Goal: Task Accomplishment & Management: Complete application form

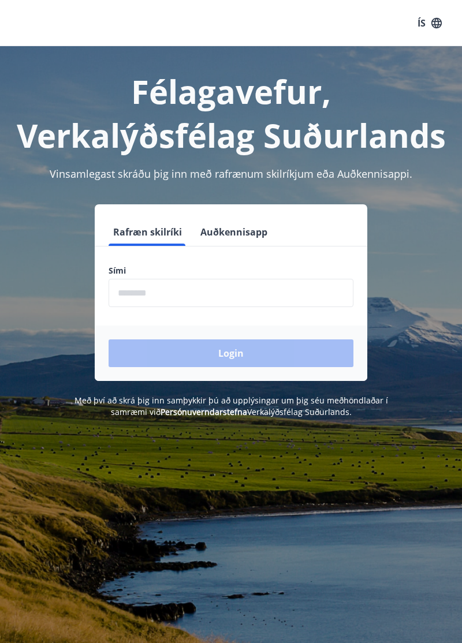
click at [212, 293] on input "phone" at bounding box center [231, 293] width 245 height 28
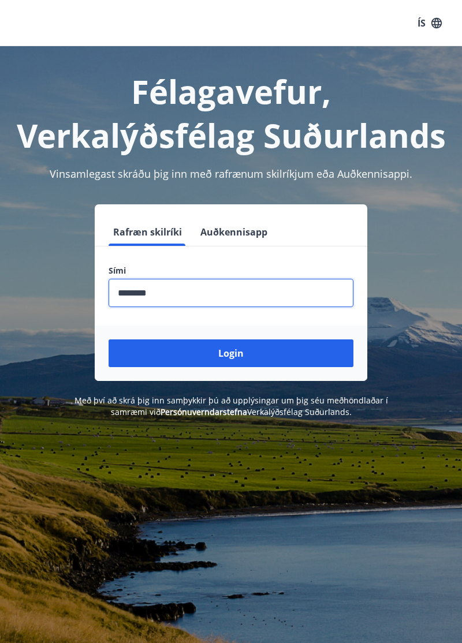
type input "********"
click at [238, 359] on button "Login" at bounding box center [231, 353] width 245 height 28
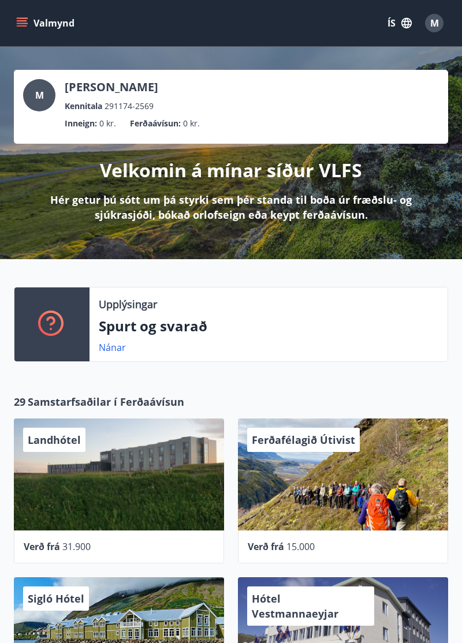
click at [25, 22] on icon "menu" at bounding box center [22, 23] width 12 height 12
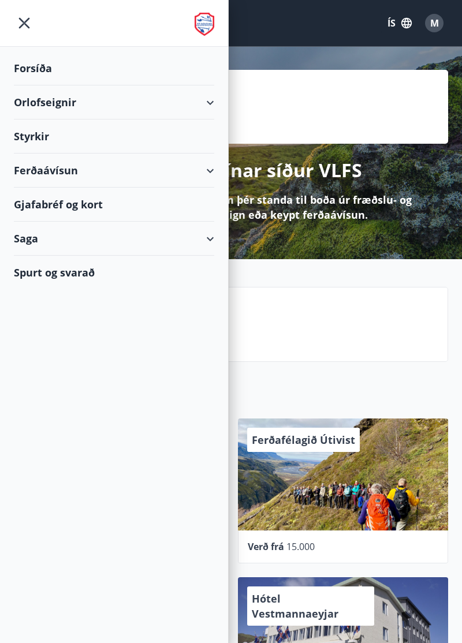
click at [145, 85] on div "Styrkir" at bounding box center [114, 68] width 200 height 34
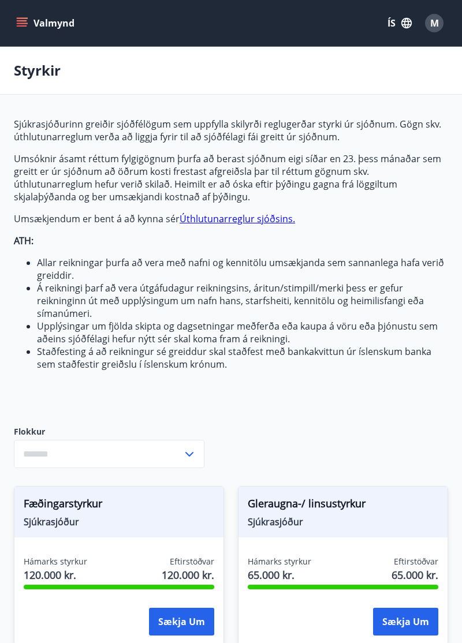
type input "***"
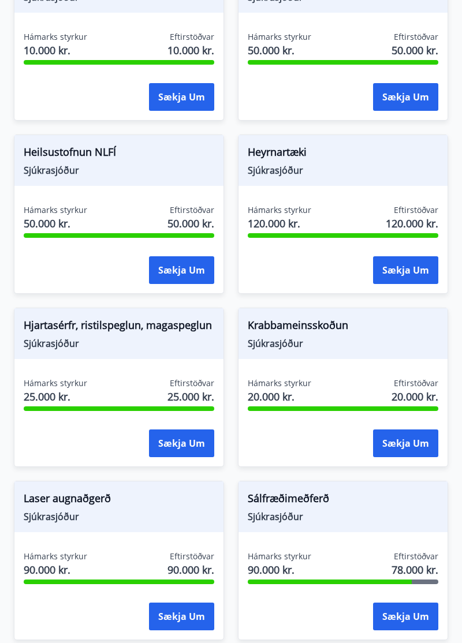
scroll to position [699, 0]
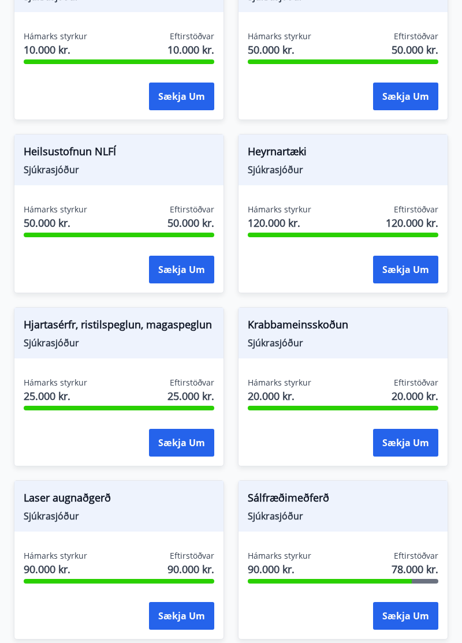
click at [182, 439] on button "Sækja um" at bounding box center [181, 443] width 65 height 28
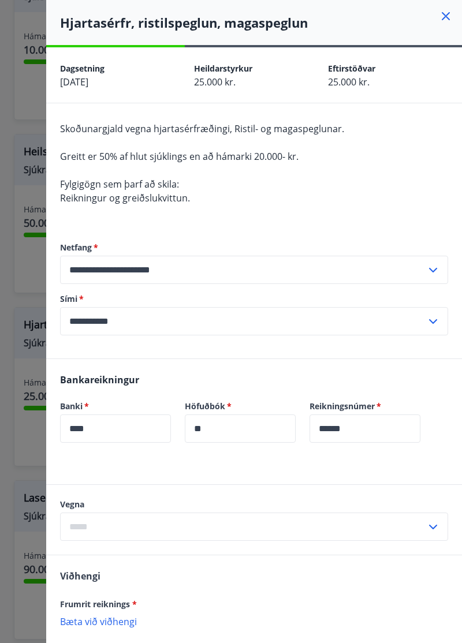
click at [3, 605] on div at bounding box center [231, 321] width 462 height 643
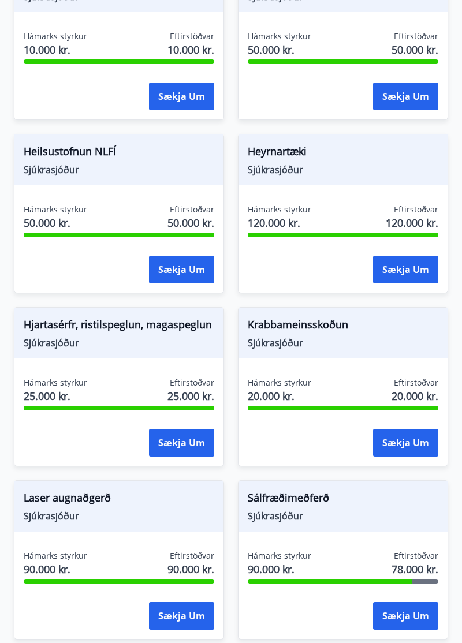
click at [185, 439] on button "Sækja um" at bounding box center [181, 443] width 65 height 28
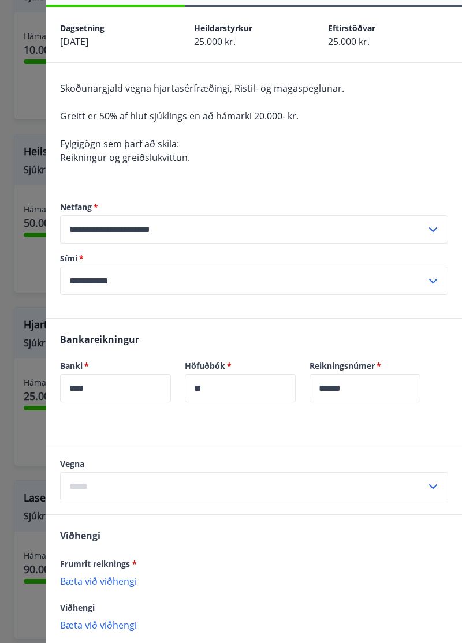
scroll to position [44, 0]
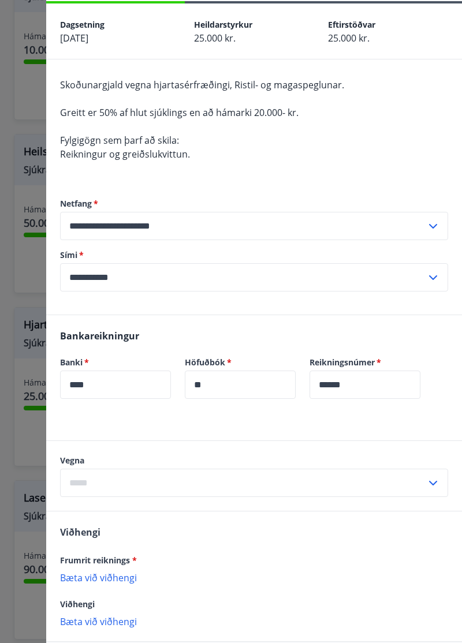
click at [436, 485] on icon at bounding box center [433, 483] width 14 height 14
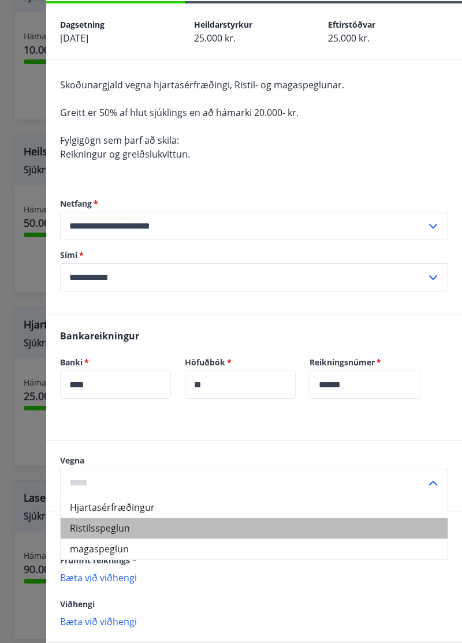
click at [117, 532] on li "Ristilsspeglun" at bounding box center [254, 528] width 387 height 21
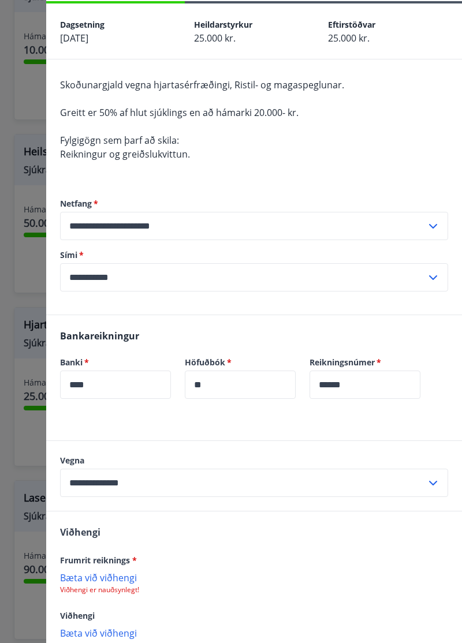
click at [436, 481] on icon at bounding box center [433, 483] width 8 height 5
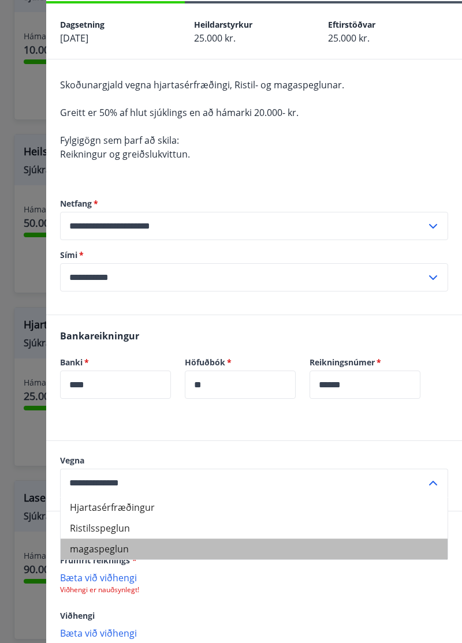
click at [121, 553] on li "magaspeglun" at bounding box center [254, 549] width 387 height 21
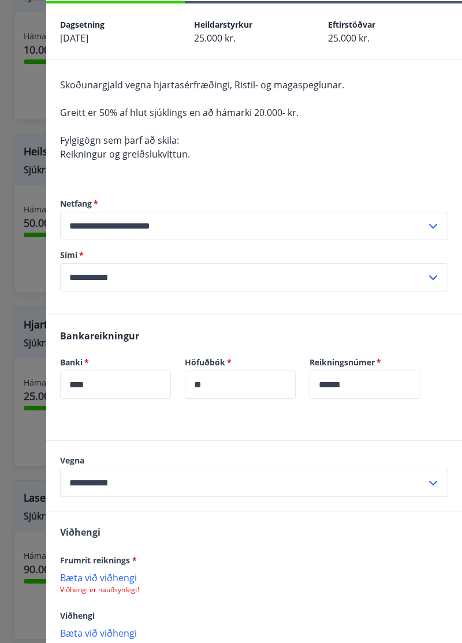
click at [435, 481] on icon at bounding box center [433, 483] width 8 height 5
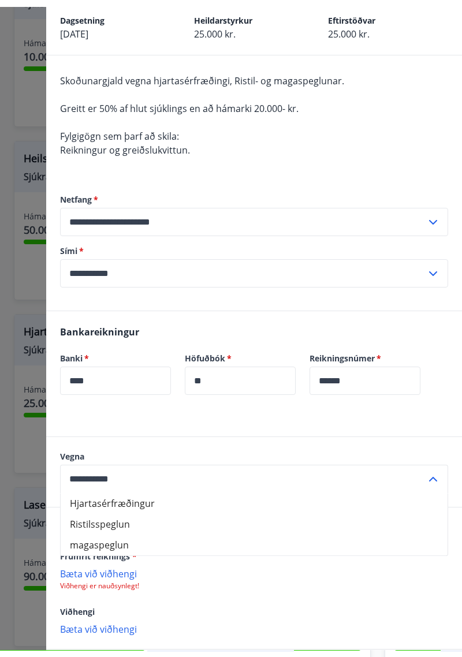
scroll to position [55, 0]
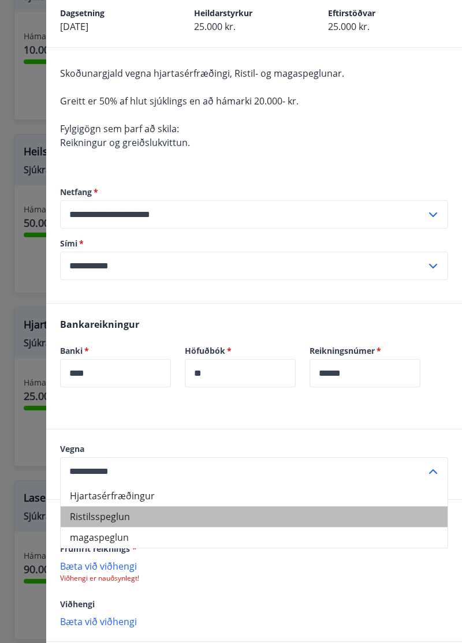
click at [165, 525] on li "Ristilsspeglun" at bounding box center [254, 516] width 387 height 21
type input "**********"
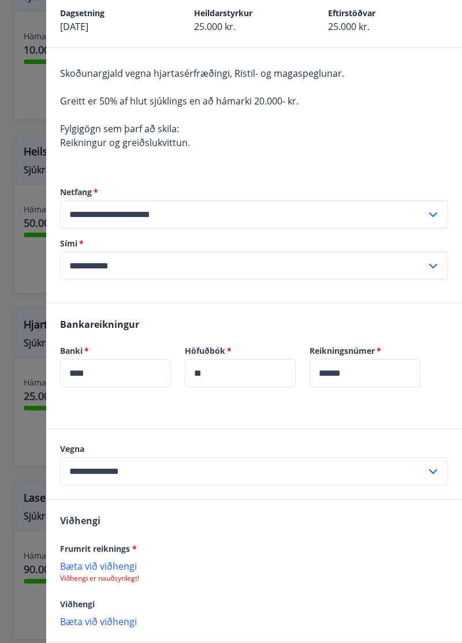
click at [129, 567] on p "Bæta við viðhengi" at bounding box center [254, 566] width 388 height 12
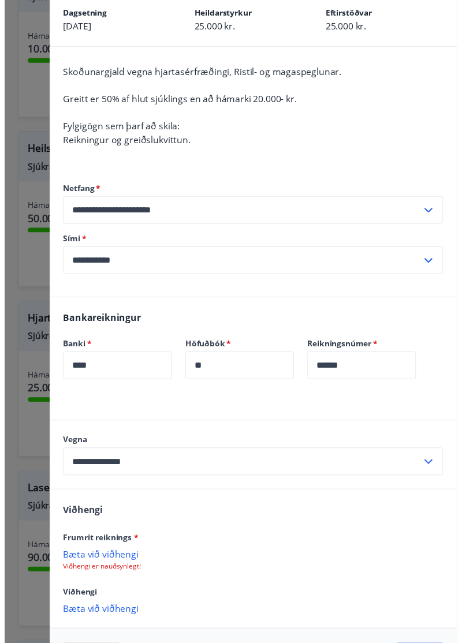
scroll to position [42, 0]
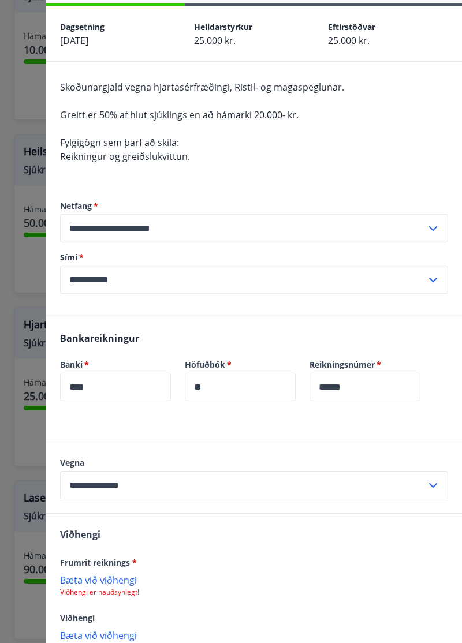
click at [125, 580] on p "Bæta við viðhengi" at bounding box center [254, 580] width 388 height 12
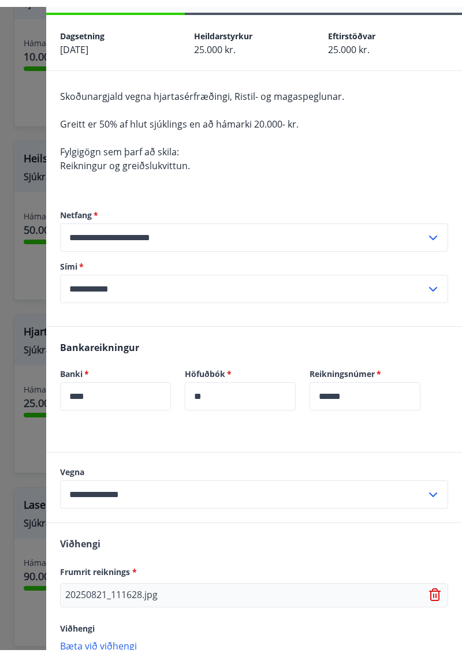
scroll to position [57, 0]
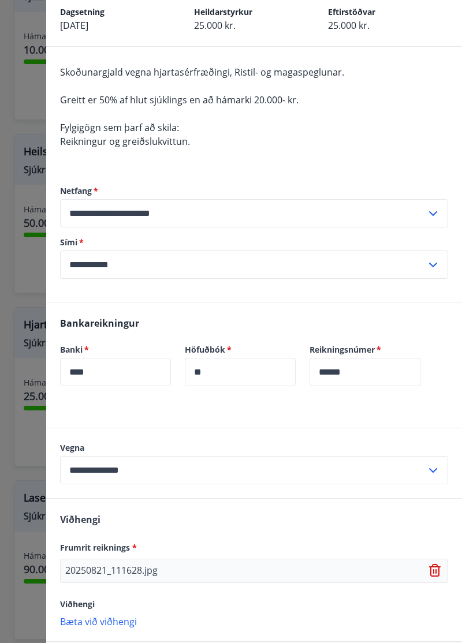
click at [125, 621] on p "Bæta við viðhengi" at bounding box center [254, 621] width 388 height 12
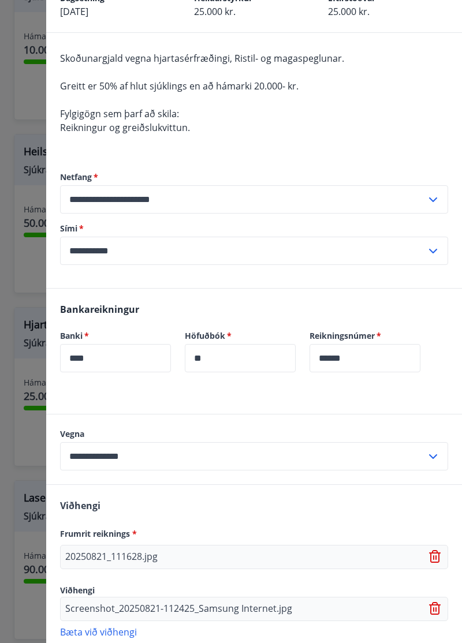
scroll to position [80, 0]
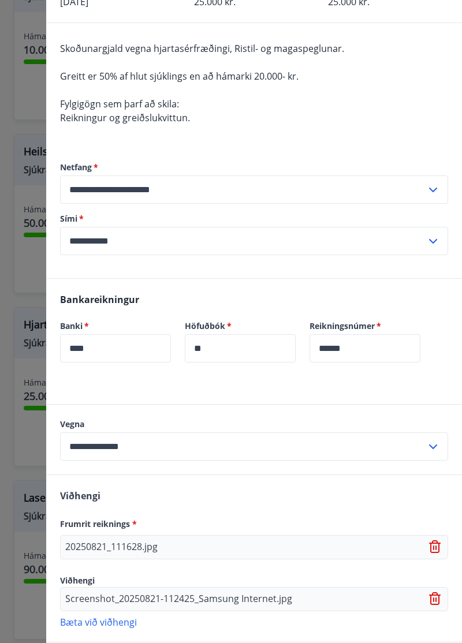
click at [436, 445] on icon at bounding box center [433, 447] width 14 height 14
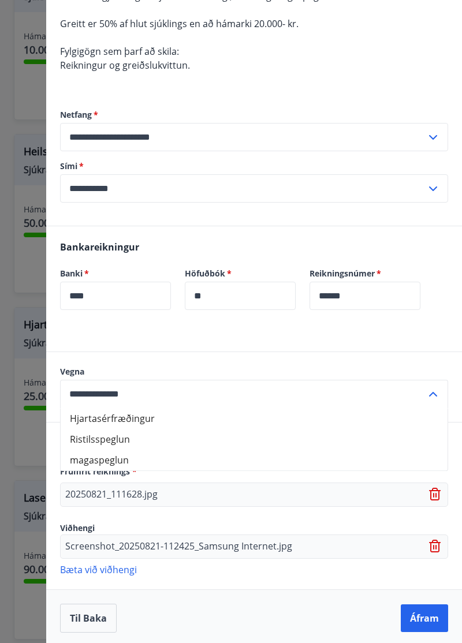
scroll to position [135, 0]
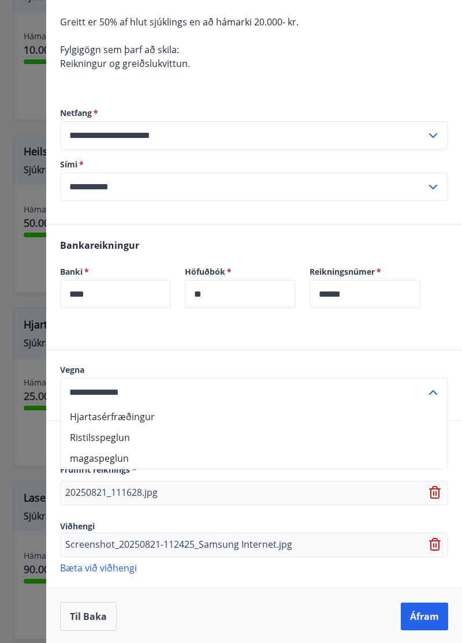
click at [245, 439] on li "Ristilsspeglun" at bounding box center [254, 437] width 387 height 21
click at [423, 617] on button "Áfram" at bounding box center [424, 617] width 47 height 28
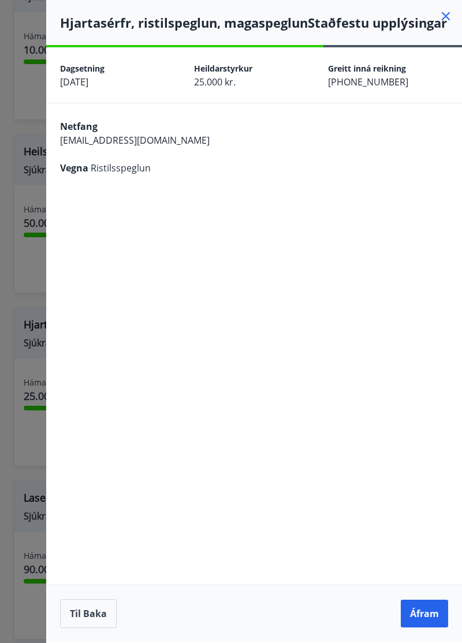
scroll to position [53, 0]
click at [167, 132] on div "Netfang zroslakmarcin@gmail.com Vegna Ristilsspeglun" at bounding box center [254, 145] width 416 height 85
click at [183, 161] on div "Vegna Ristilsspeglun" at bounding box center [254, 168] width 388 height 14
click at [424, 619] on button "Áfram" at bounding box center [424, 614] width 47 height 28
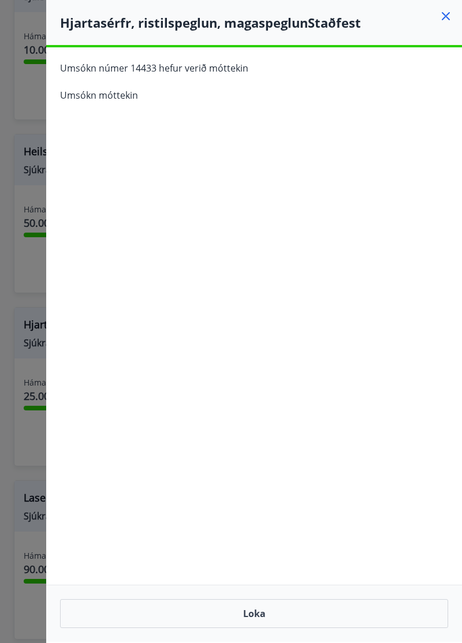
click at [264, 615] on button "Loka" at bounding box center [254, 613] width 388 height 29
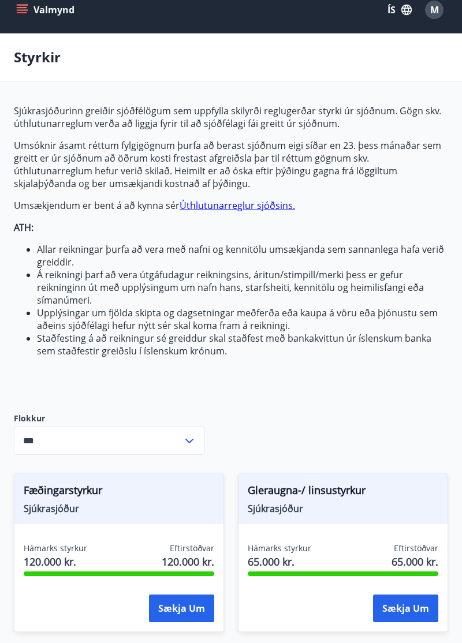
scroll to position [0, 0]
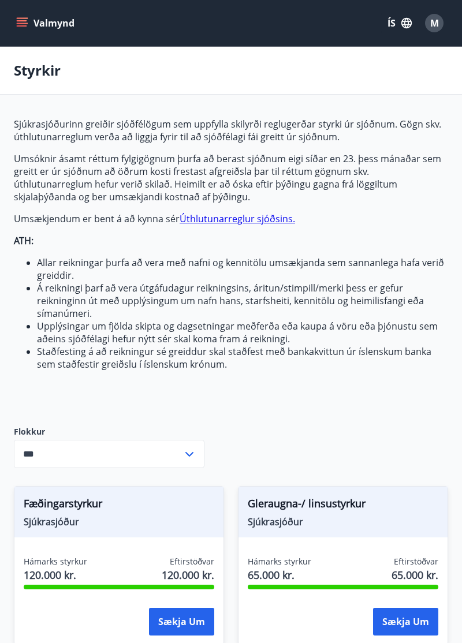
click at [27, 22] on icon "menu" at bounding box center [22, 23] width 12 height 12
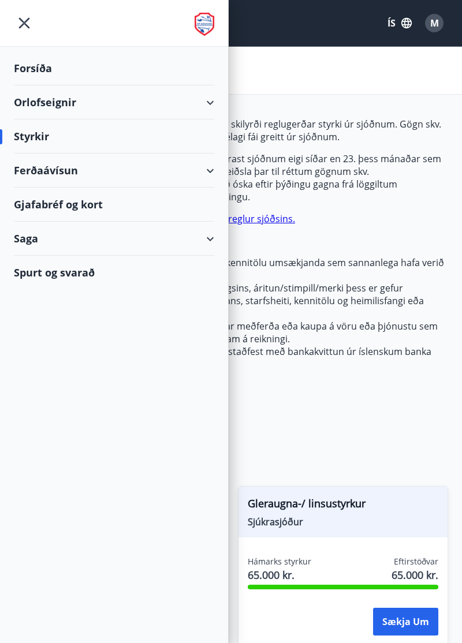
click at [208, 244] on div "Saga" at bounding box center [114, 239] width 200 height 34
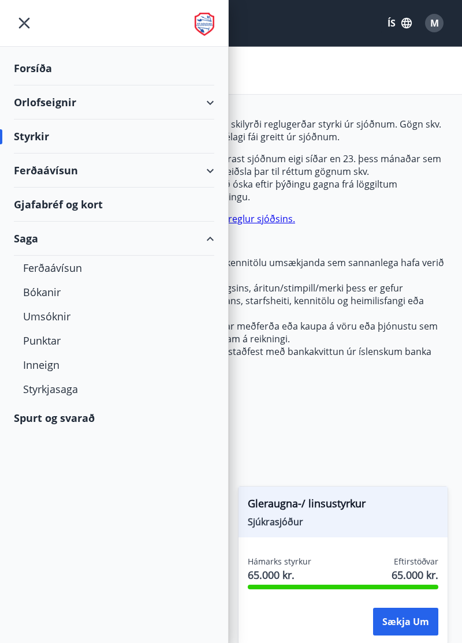
click at [74, 386] on div "Styrkjasaga" at bounding box center [114, 389] width 182 height 24
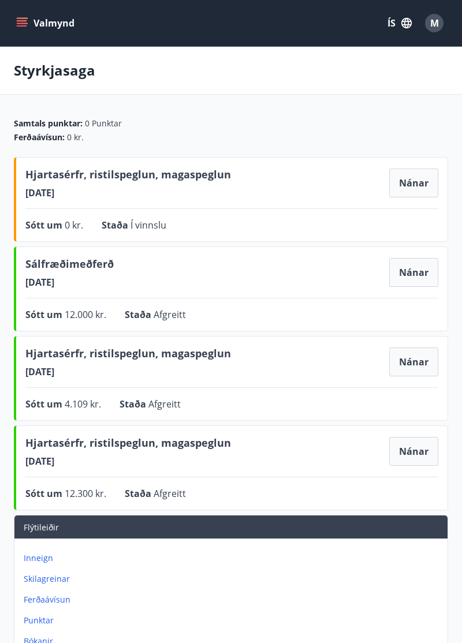
click at [44, 622] on p "Punktar" at bounding box center [233, 621] width 419 height 12
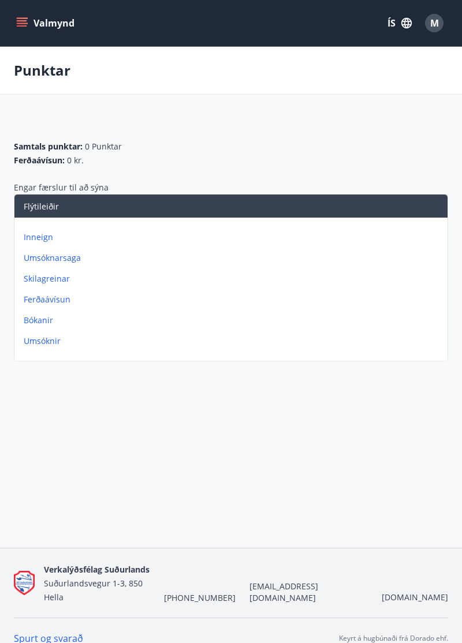
click at [34, 24] on button "Valmynd" at bounding box center [46, 23] width 65 height 21
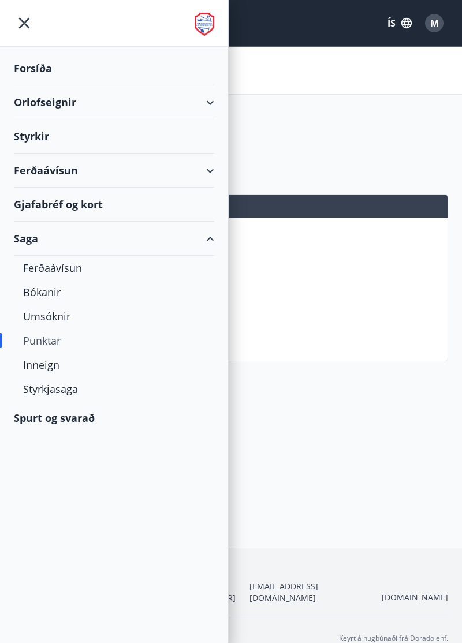
click at [25, 27] on icon "menu" at bounding box center [24, 23] width 21 height 21
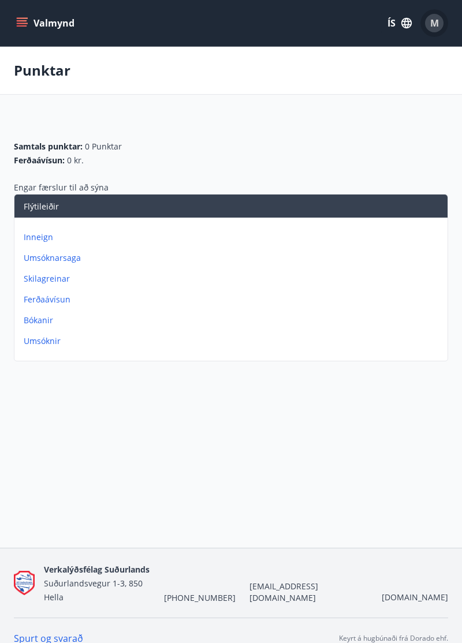
click at [431, 21] on span "M" at bounding box center [434, 23] width 9 height 13
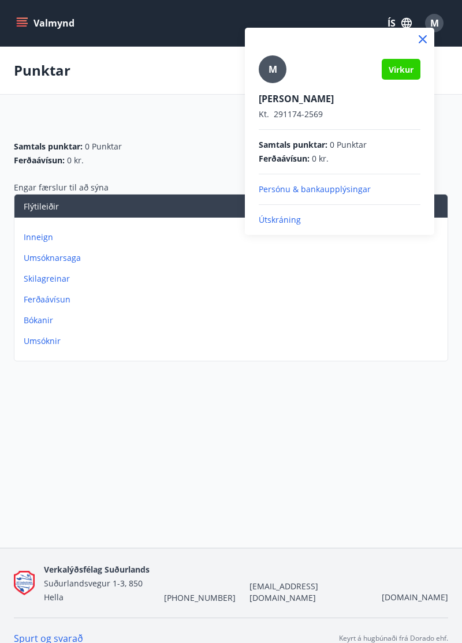
click at [359, 222] on p "Útskráning" at bounding box center [340, 220] width 162 height 12
